Goal: Use online tool/utility: Utilize a website feature to perform a specific function

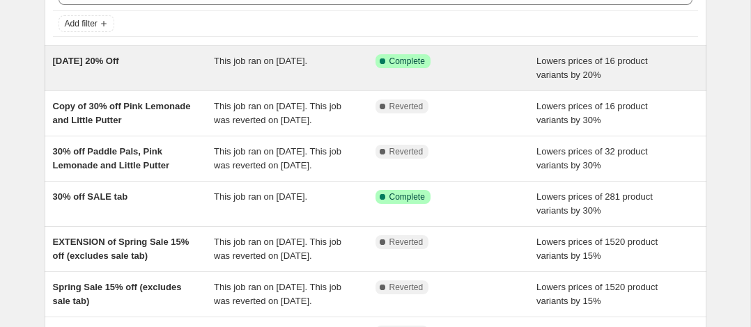
scroll to position [84, 0]
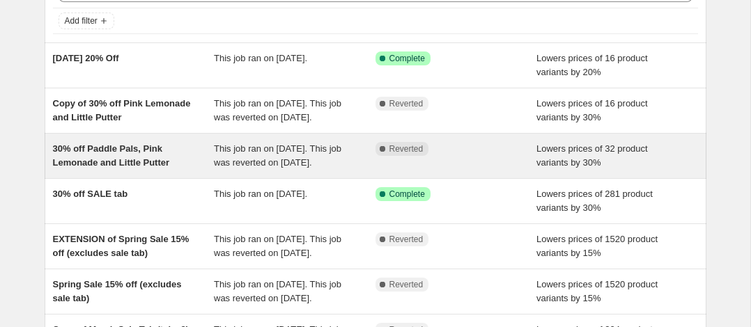
click at [174, 170] on div "30% off Paddle Pals, Pink Lemonade and Little Putter" at bounding box center [134, 156] width 162 height 28
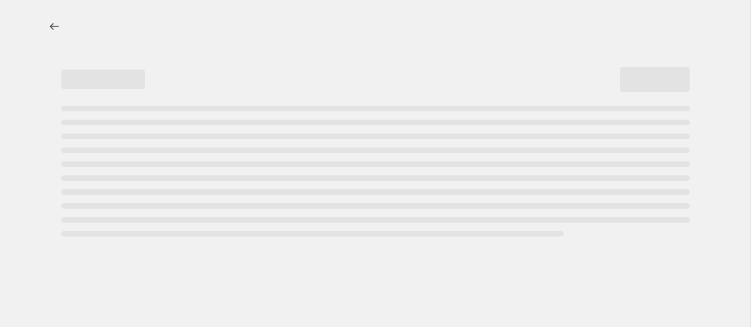
select select "percentage"
select select "collection"
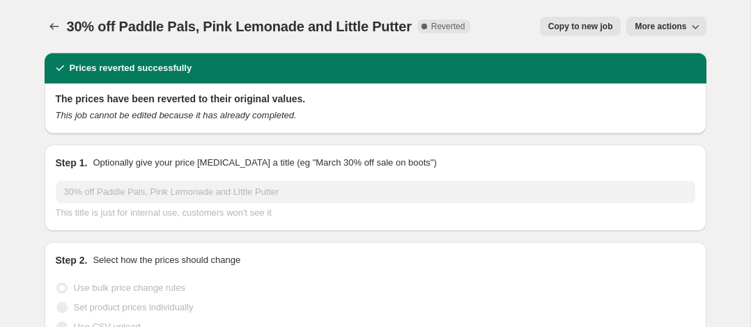
click at [586, 26] on span "Copy to new job" at bounding box center [580, 26] width 65 height 11
select select "percentage"
select select "collection"
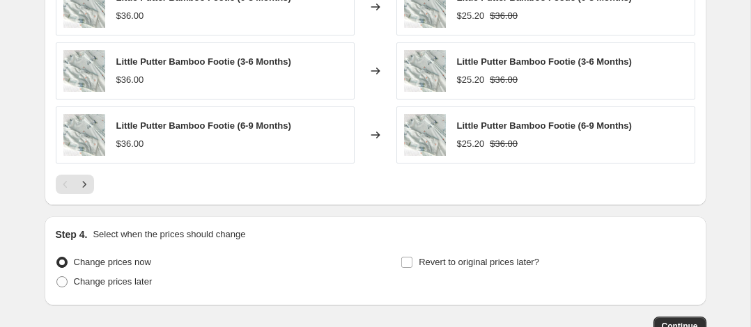
scroll to position [1283, 0]
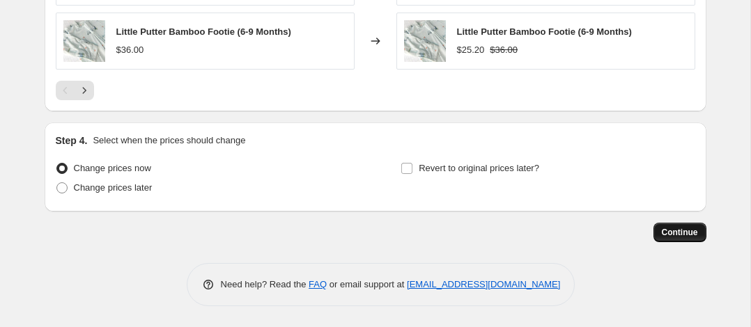
click at [671, 229] on span "Continue" at bounding box center [680, 232] width 36 height 11
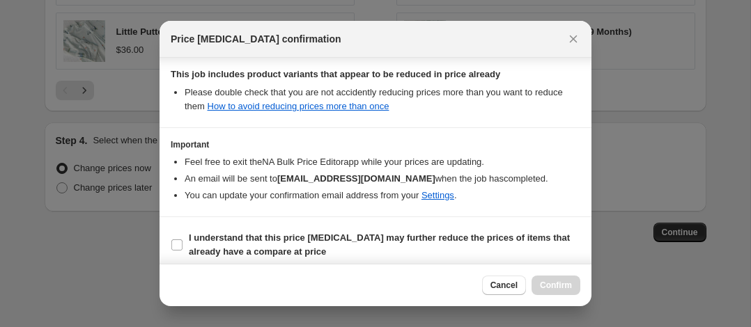
scroll to position [259, 0]
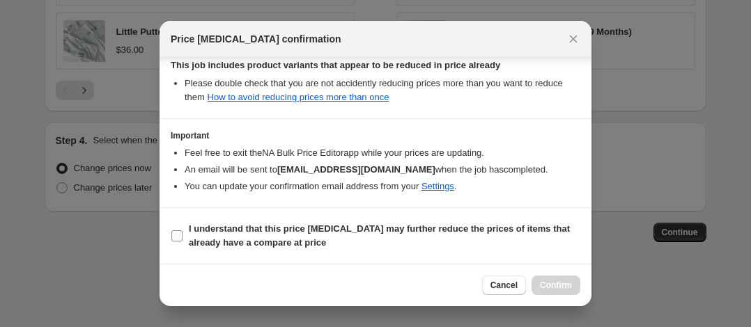
click at [182, 238] on input "I understand that this price [MEDICAL_DATA] may further reduce the prices of it…" at bounding box center [176, 236] width 11 height 11
checkbox input "true"
click at [557, 286] on span "Confirm" at bounding box center [556, 285] width 32 height 11
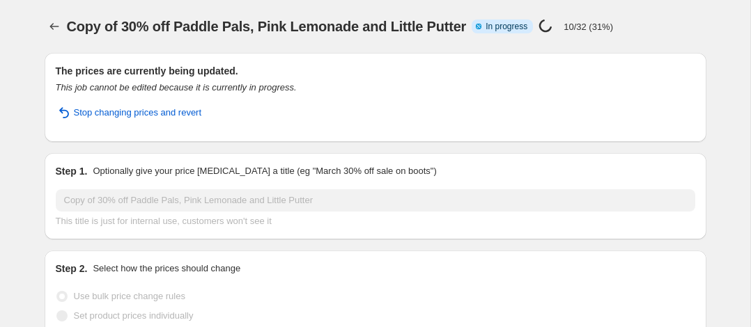
select select "percentage"
select select "collection"
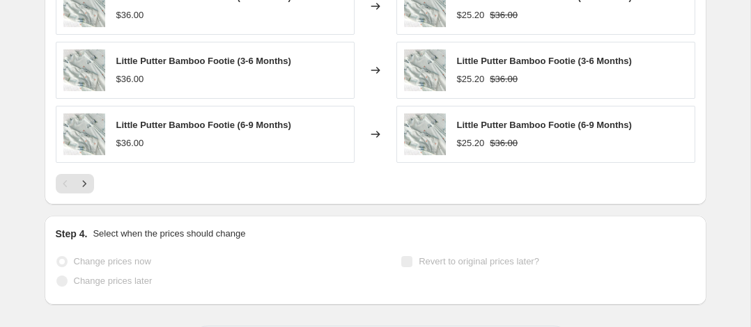
scroll to position [1385, 0]
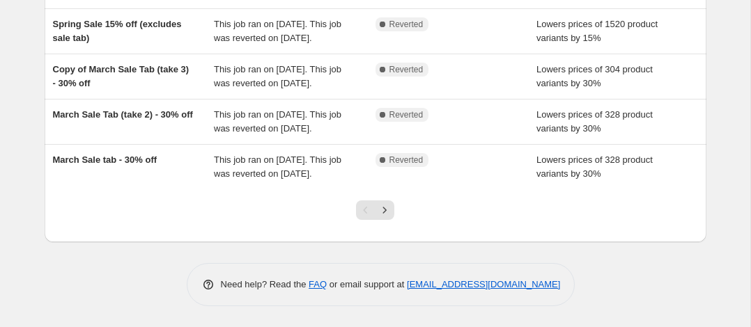
scroll to position [245, 0]
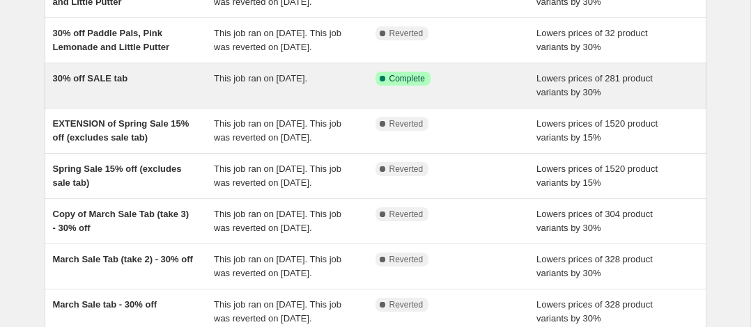
click at [167, 100] on div "30% off SALE tab" at bounding box center [134, 86] width 162 height 28
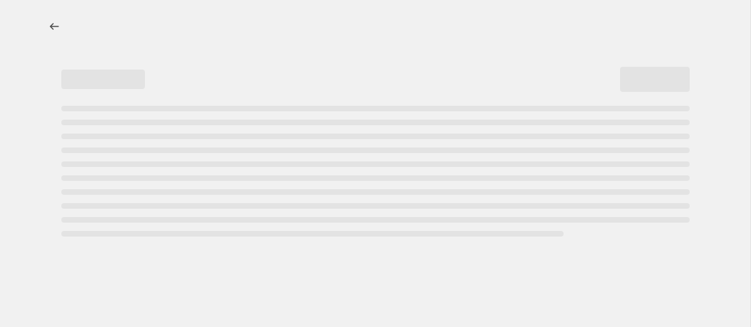
select select "percentage"
select select "collection"
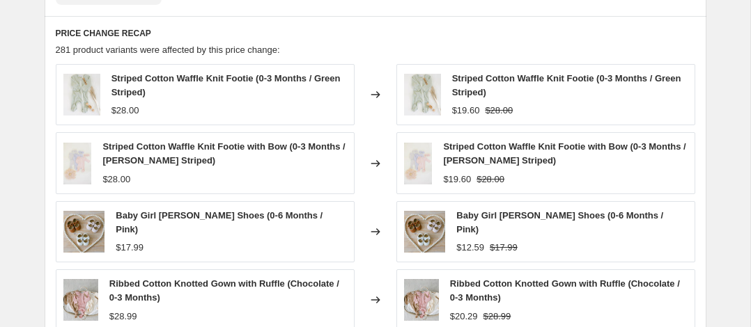
scroll to position [1308, 0]
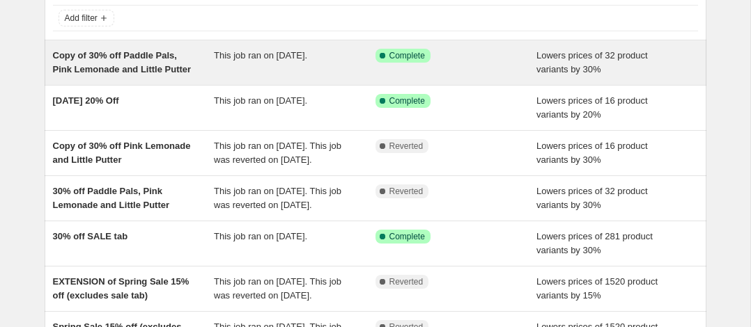
scroll to position [105, 0]
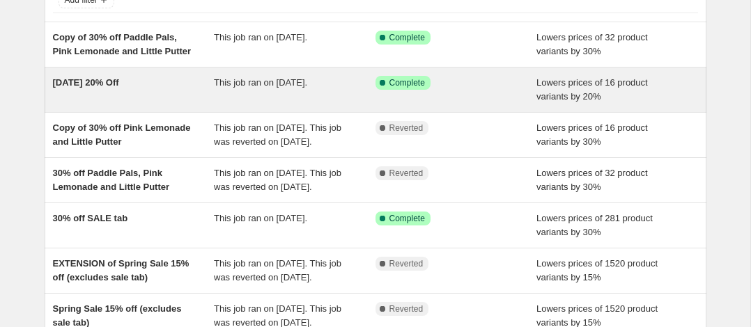
click at [173, 95] on div "[DATE] 20% Off" at bounding box center [134, 90] width 162 height 28
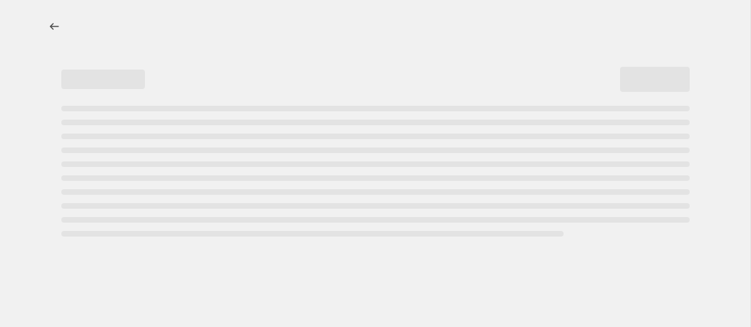
select select "percentage"
select select "collection"
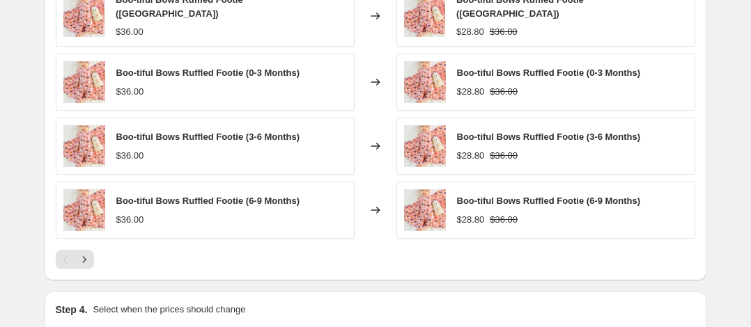
scroll to position [1323, 0]
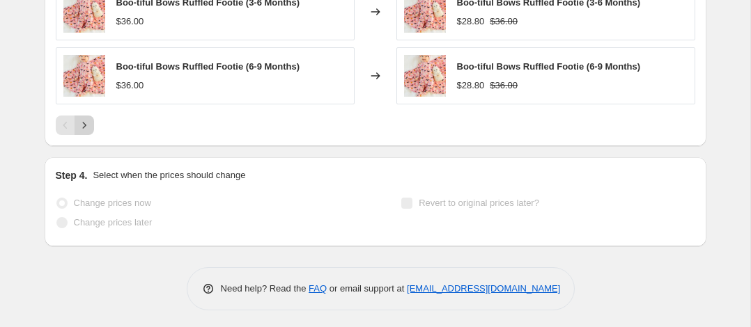
click at [87, 120] on icon "Next" at bounding box center [84, 125] width 14 height 14
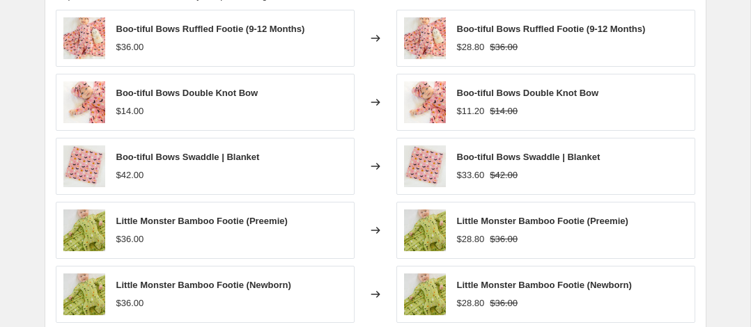
scroll to position [1105, 0]
